Goal: Information Seeking & Learning: Compare options

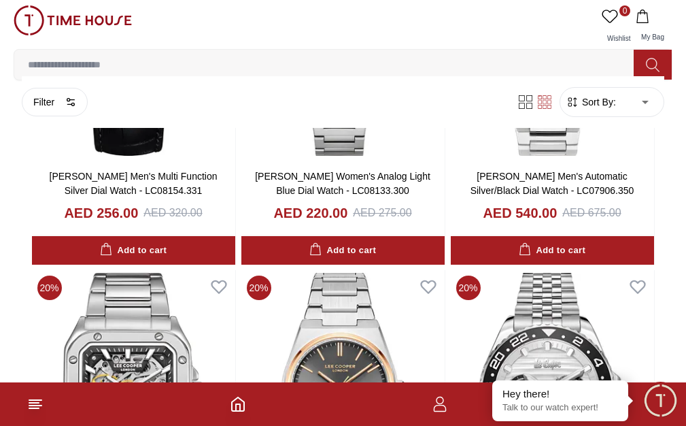
scroll to position [1795, 1]
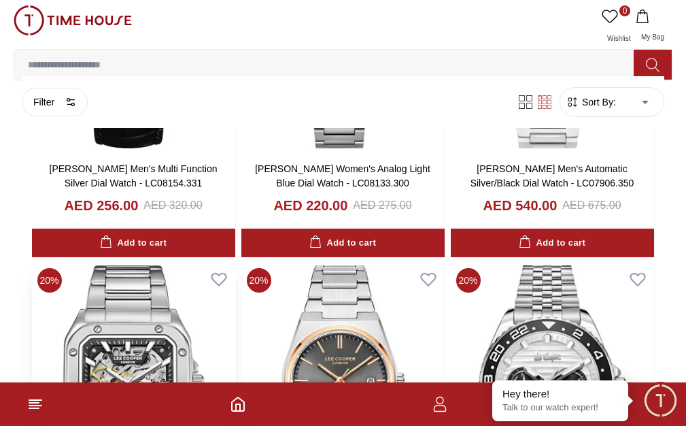
click at [235, 262] on img at bounding box center [133, 392] width 203 height 260
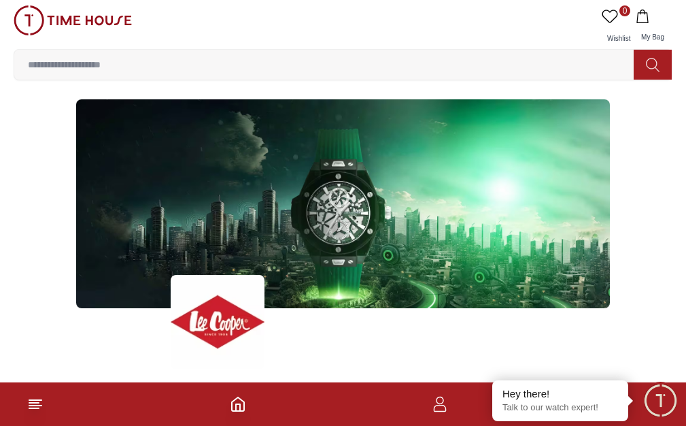
scroll to position [3146, 1]
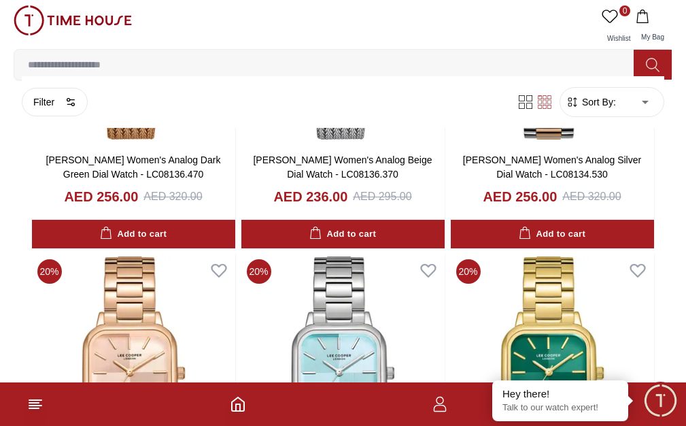
scroll to position [4415, 1]
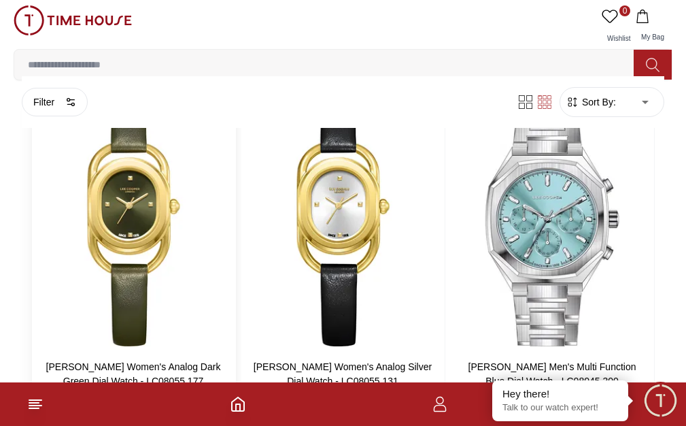
scroll to position [5336, 1]
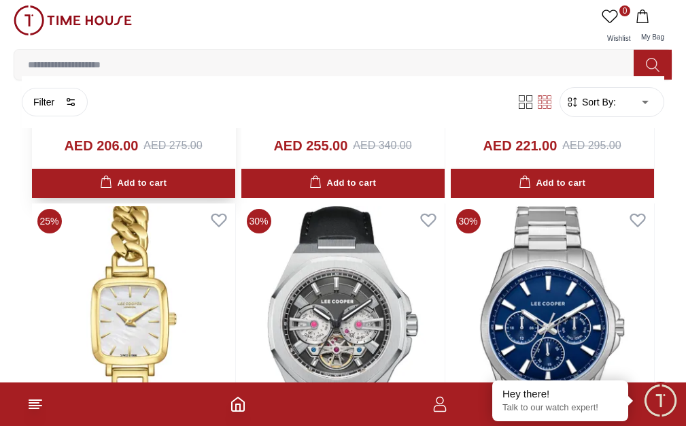
scroll to position [8182, 1]
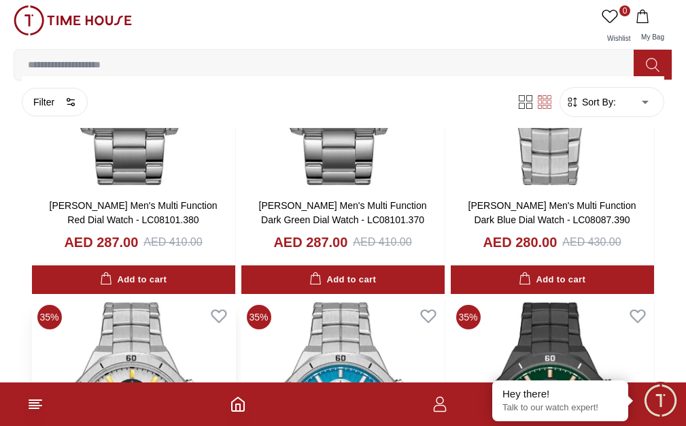
scroll to position [9204, 1]
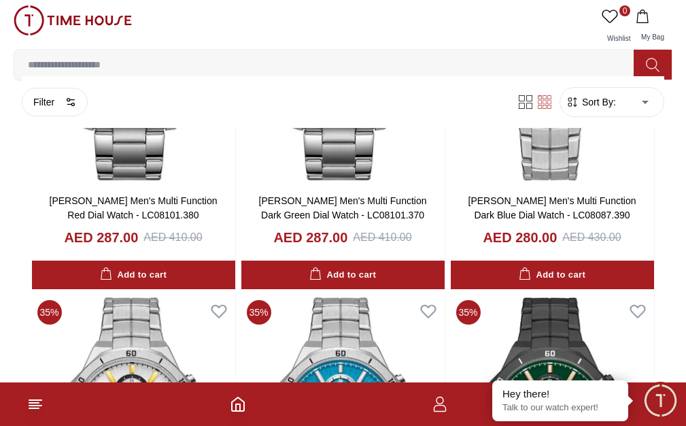
click at [0, 0] on icon at bounding box center [0, 0] width 0 height 0
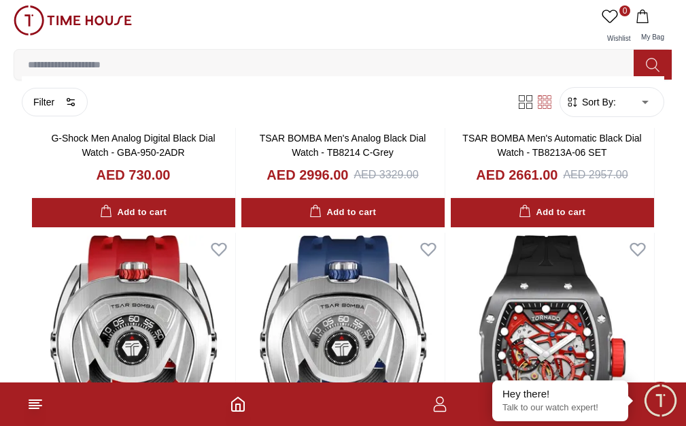
scroll to position [1427, 1]
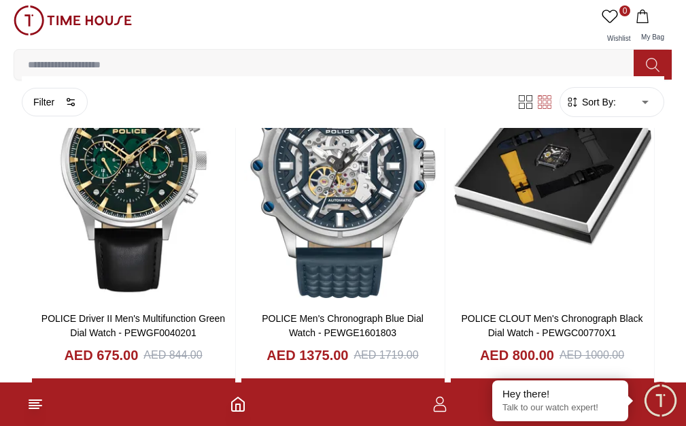
scroll to position [4224, 1]
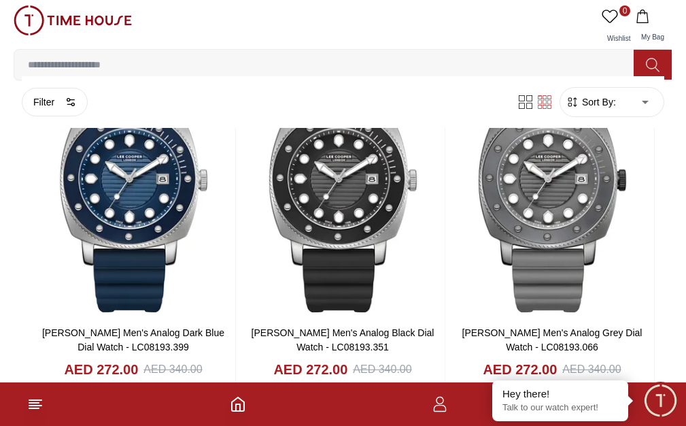
scroll to position [6135, 1]
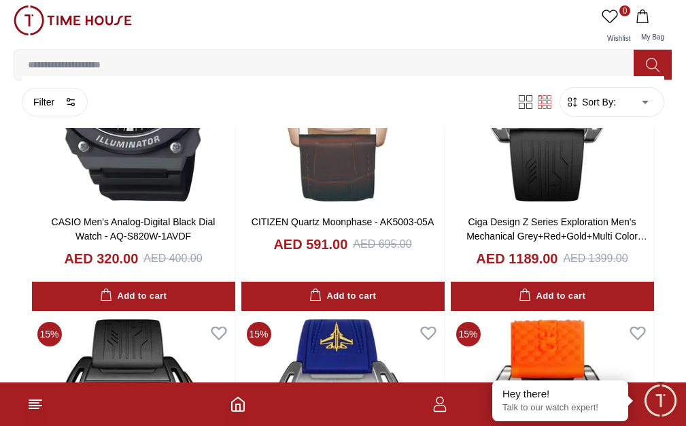
scroll to position [8389, 1]
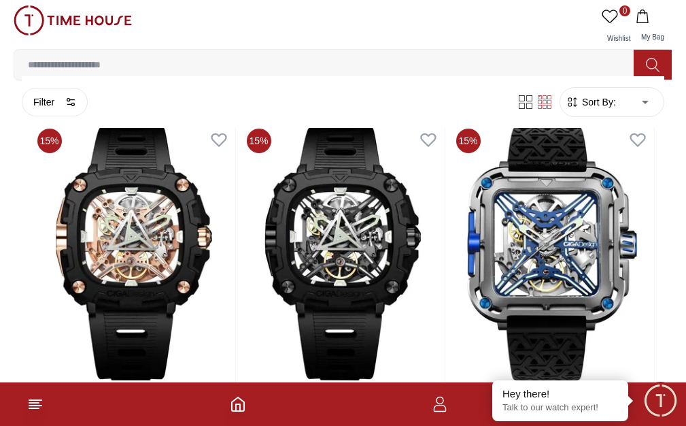
scroll to position [9688, 1]
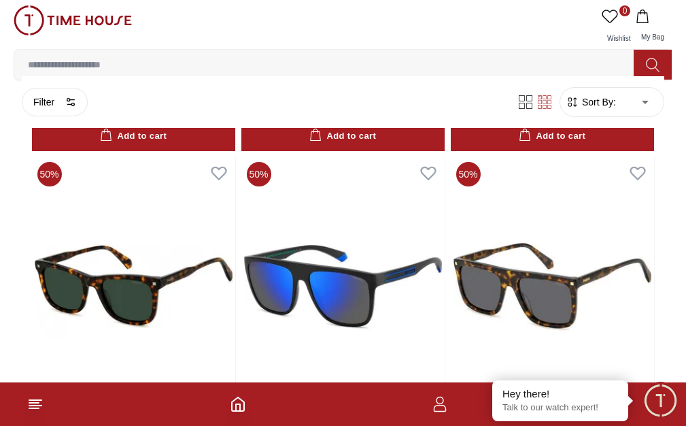
scroll to position [10813, 1]
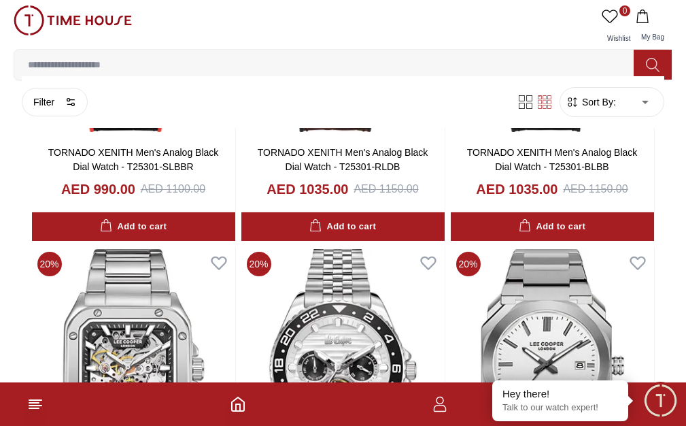
scroll to position [14812, 1]
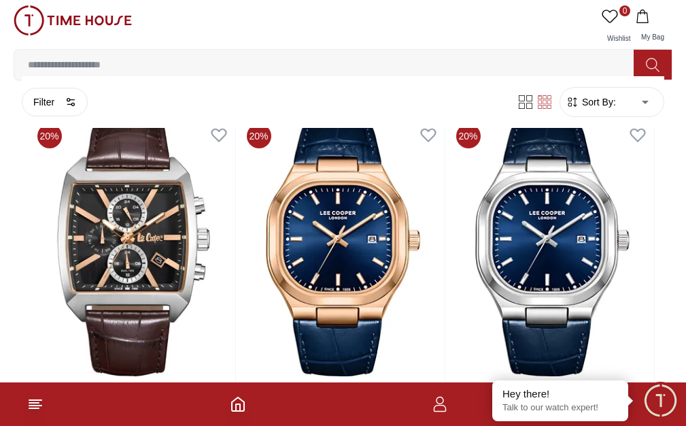
scroll to position [15272, 1]
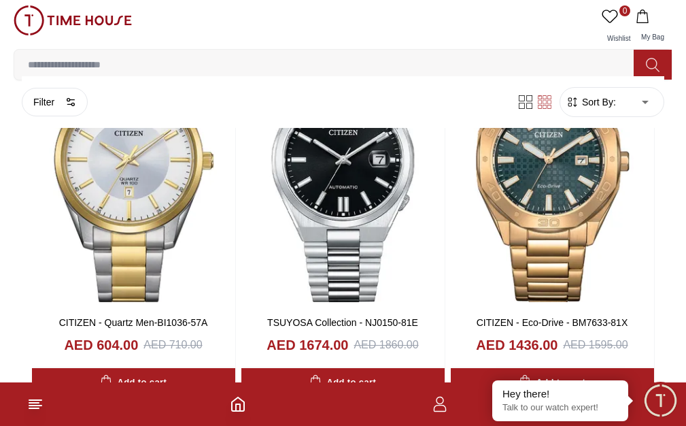
scroll to position [19063, 1]
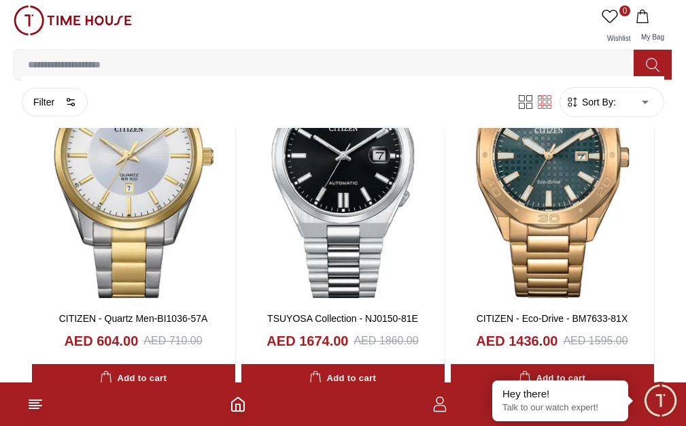
click at [0, 0] on span "WOMEN" at bounding box center [0, 0] width 0 height 0
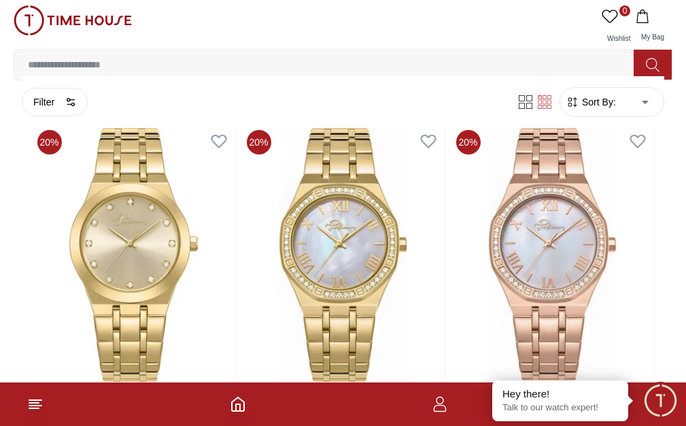
scroll to position [1536, 1]
